Goal: Task Accomplishment & Management: Manage account settings

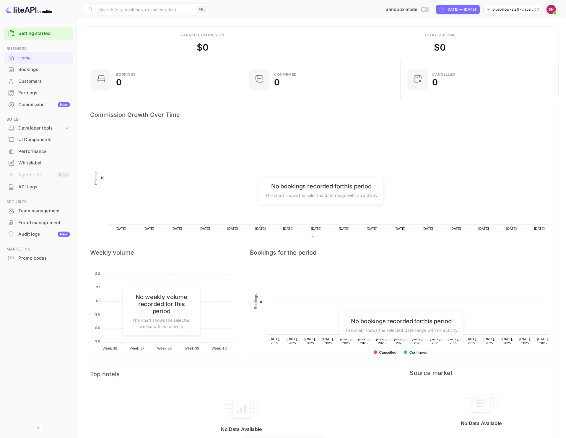
scroll to position [90, 149]
click at [35, 73] on div "Bookings" at bounding box center [38, 70] width 69 height 12
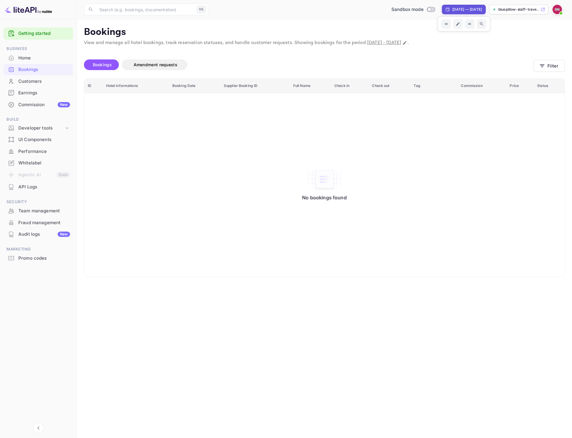
click at [461, 10] on div "[DATE] — [DATE]" at bounding box center [467, 9] width 30 height 5
select select "8"
select select "2025"
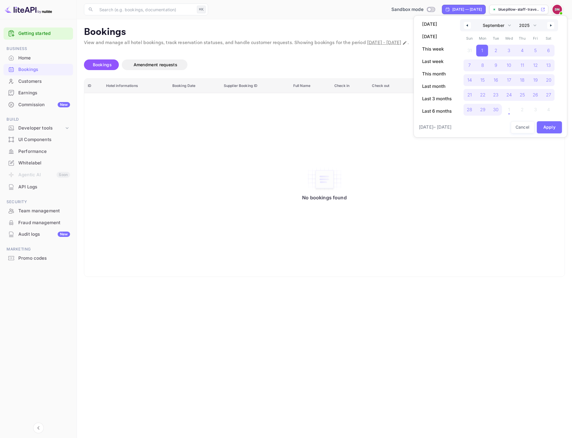
click at [551, 26] on button "button" at bounding box center [550, 25] width 7 height 7
select select "9"
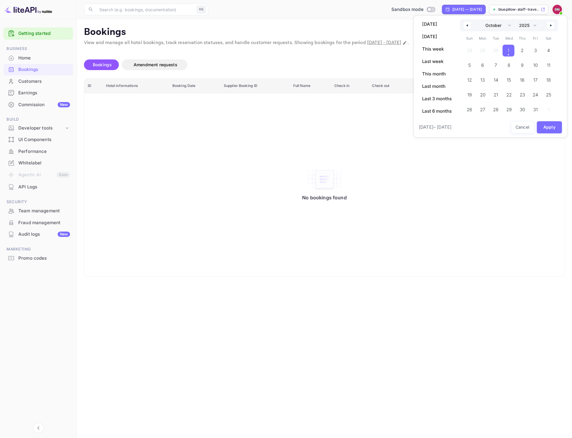
click at [506, 51] on span "1" at bounding box center [508, 51] width 12 height 12
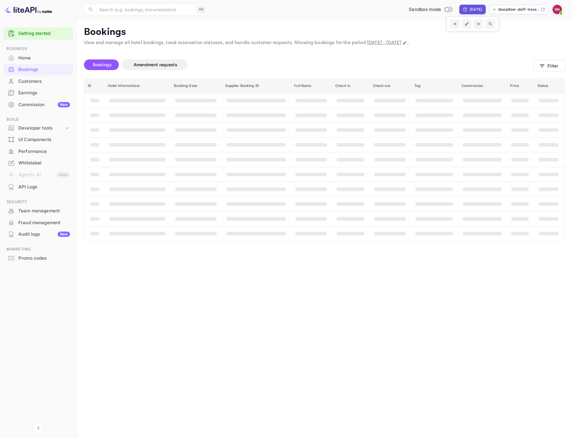
click at [478, 12] on div "Today" at bounding box center [472, 9] width 26 height 9
select select "9"
select select "2025"
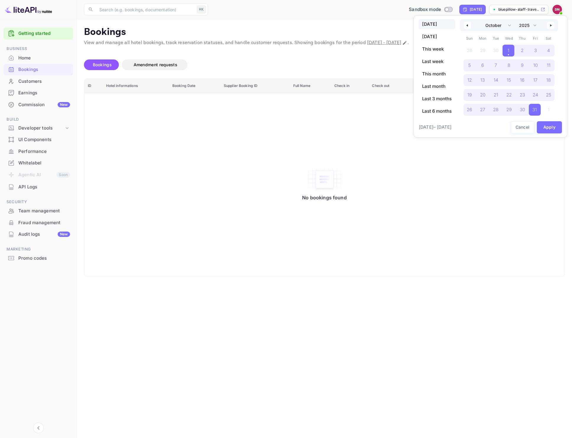
drag, startPoint x: 530, startPoint y: 106, endPoint x: 504, endPoint y: 47, distance: 64.5
click at [504, 47] on div "28 29 30 1 2 3 4 5 6 7 8 9 10 11 12 13 14 15 16 17 18 19 20 21 22 23 24 25 26 2…" at bounding box center [509, 78] width 92 height 71
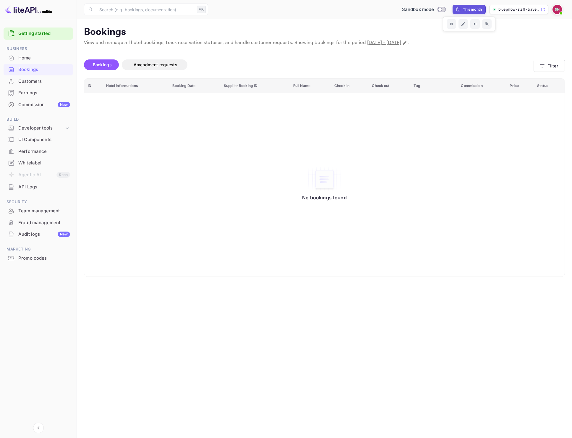
click at [471, 11] on div "This month" at bounding box center [472, 9] width 19 height 5
select select "9"
select select "2025"
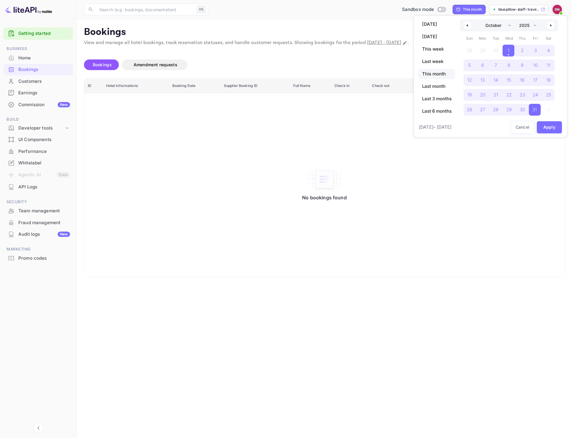
click at [392, 74] on div at bounding box center [286, 219] width 572 height 438
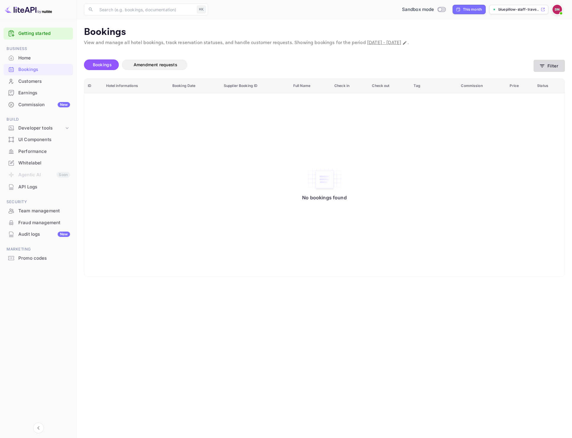
click at [558, 67] on button "Filter" at bounding box center [548, 66] width 31 height 12
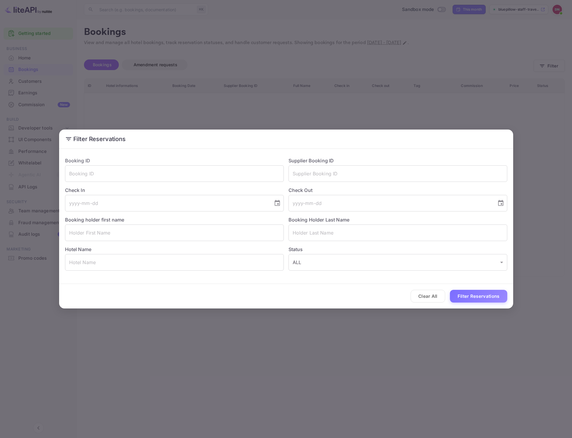
click at [177, 56] on div "Filter Reservations Booking ID ​ Supplier Booking ID ​ Check In ​ Check Out ​ B…" at bounding box center [286, 219] width 572 height 438
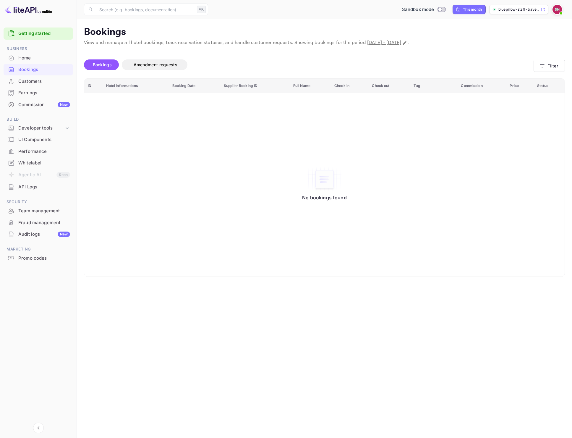
click at [35, 83] on div "Customers" at bounding box center [44, 81] width 52 height 7
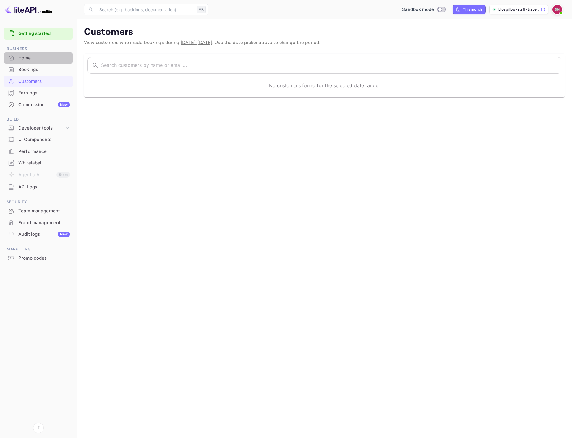
click at [29, 60] on div "Home" at bounding box center [44, 58] width 52 height 7
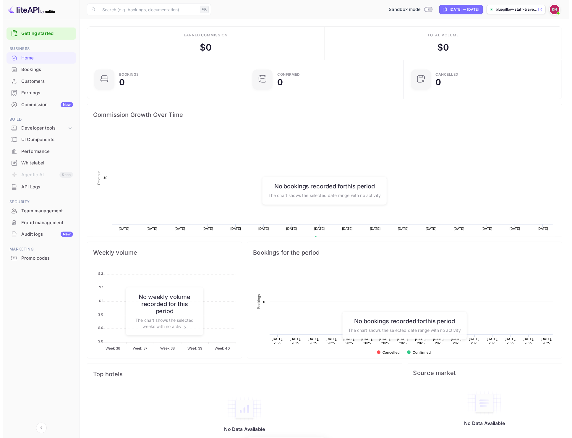
scroll to position [90, 149]
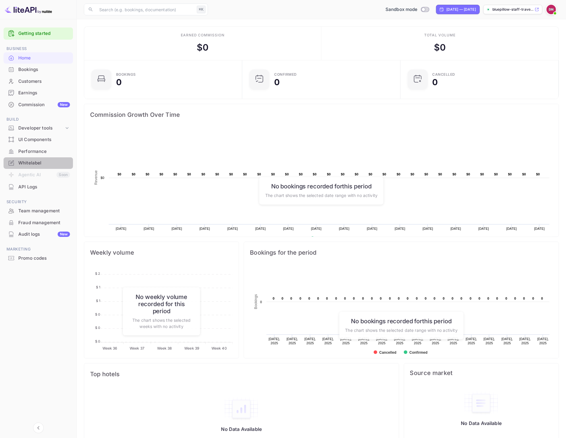
click at [23, 165] on div "Whitelabel" at bounding box center [44, 163] width 52 height 7
